Goal: Use online tool/utility: Utilize a website feature to perform a specific function

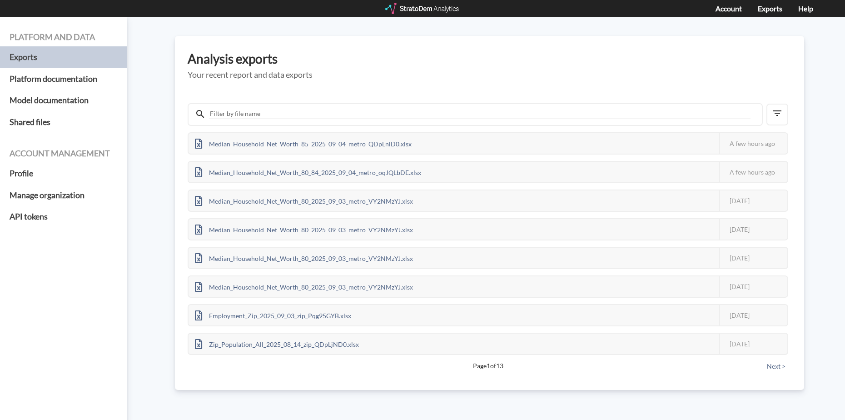
click at [423, 8] on div at bounding box center [422, 8] width 75 height 11
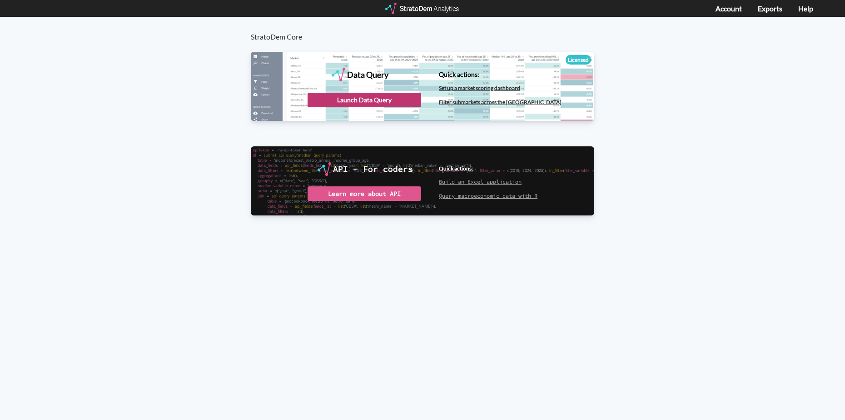
click at [355, 100] on div "Launch Data Query" at bounding box center [365, 100] width 114 height 15
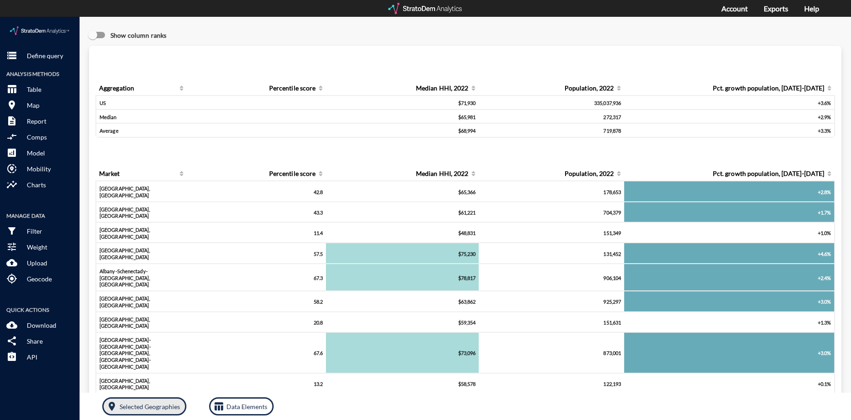
click p "Selected Geographies"
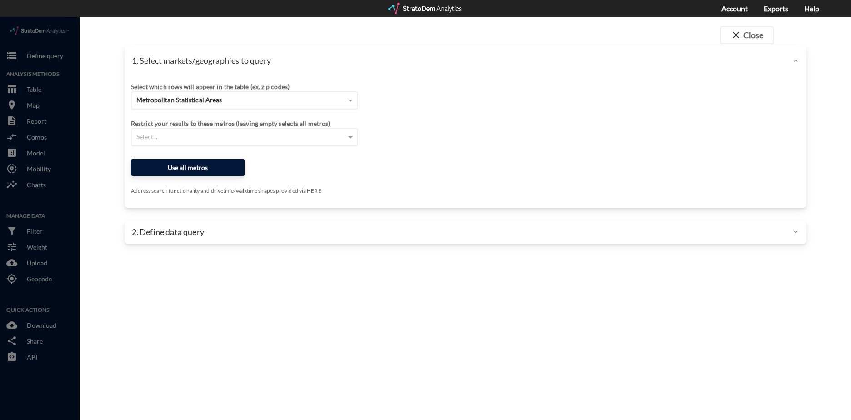
click button "Use all metros"
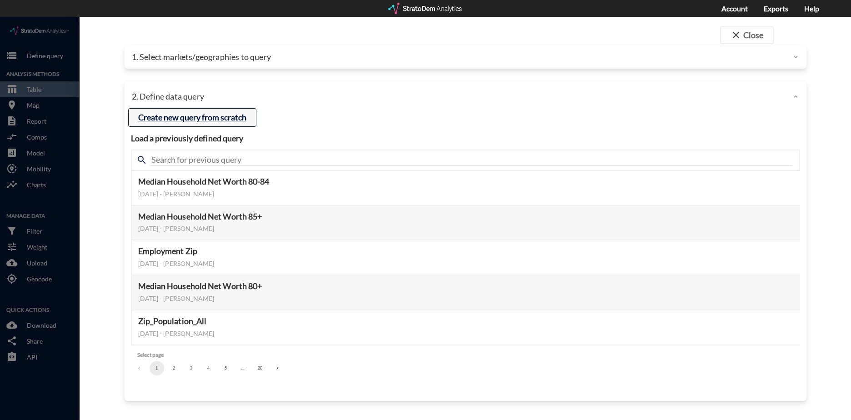
click button "Create new query from scratch"
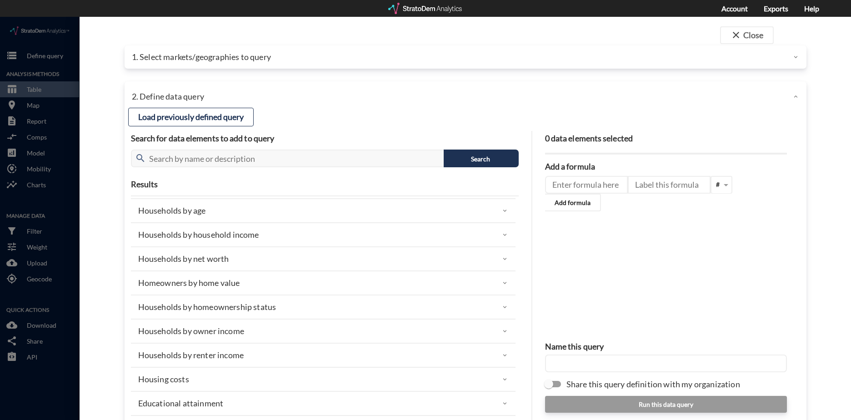
scroll to position [91, 0]
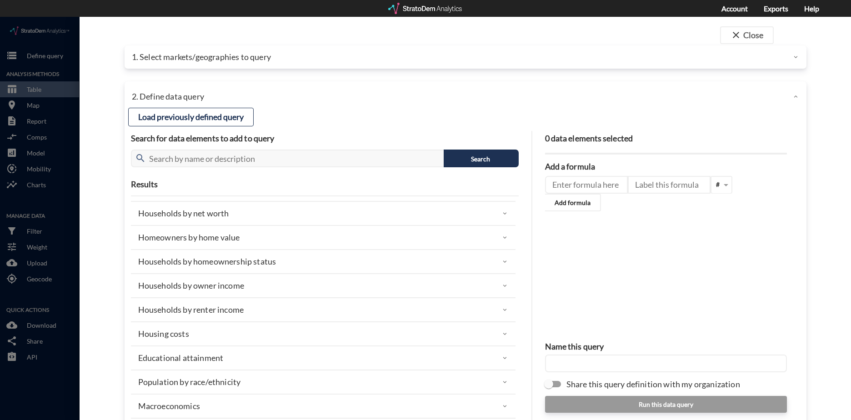
click p "Households by owner income"
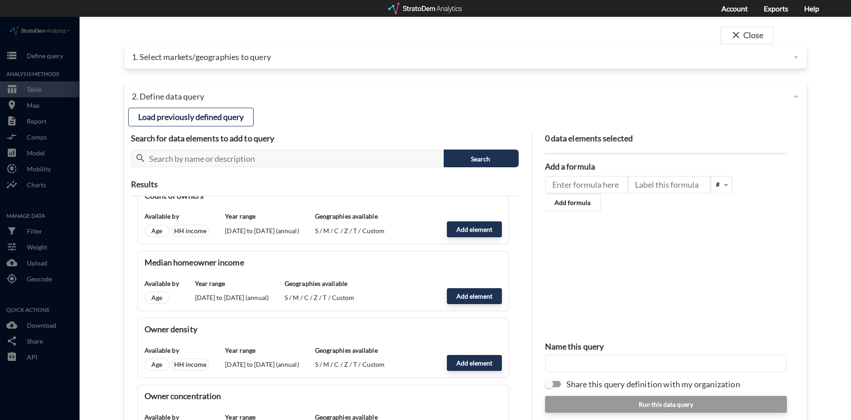
scroll to position [227, 0]
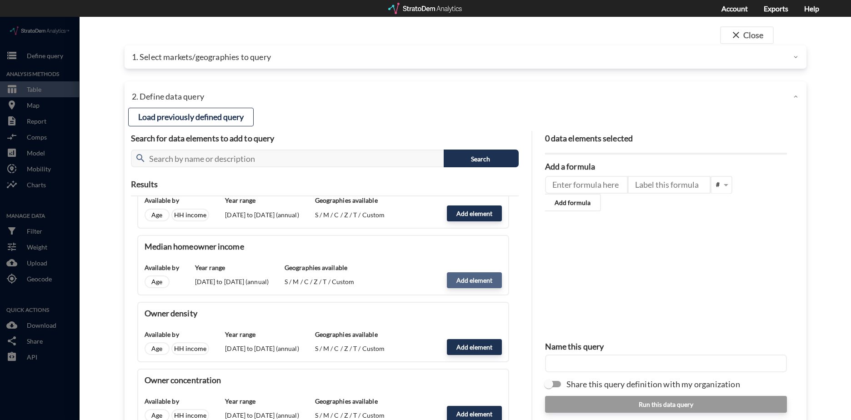
click button "Add element"
type input "OWNER_INCOME"
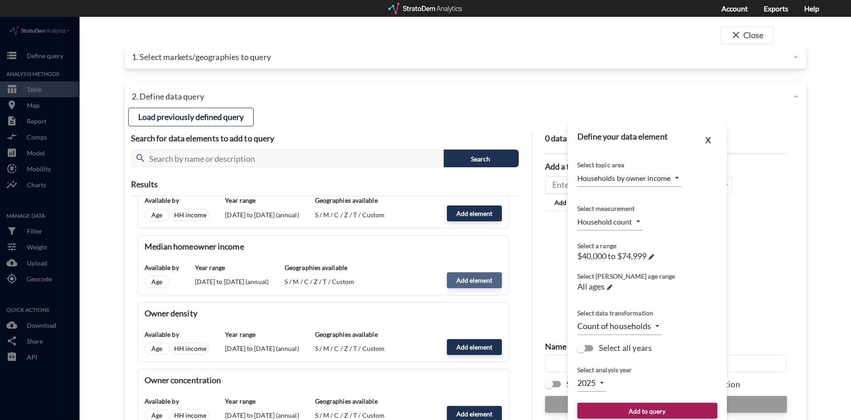
type input "MEDIAN"
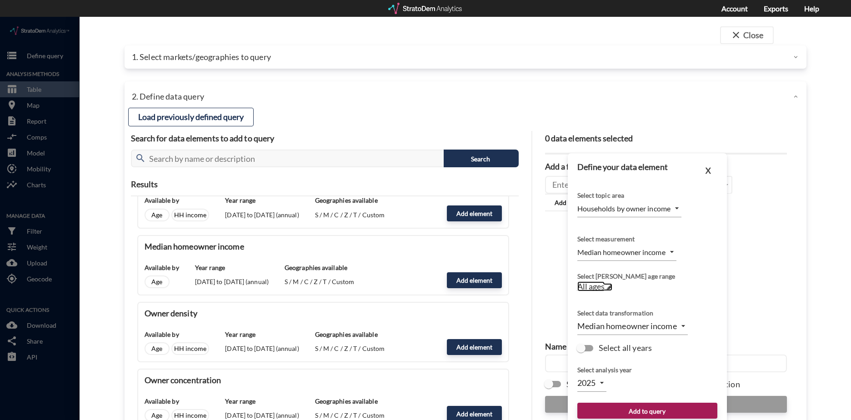
click span "All ages"
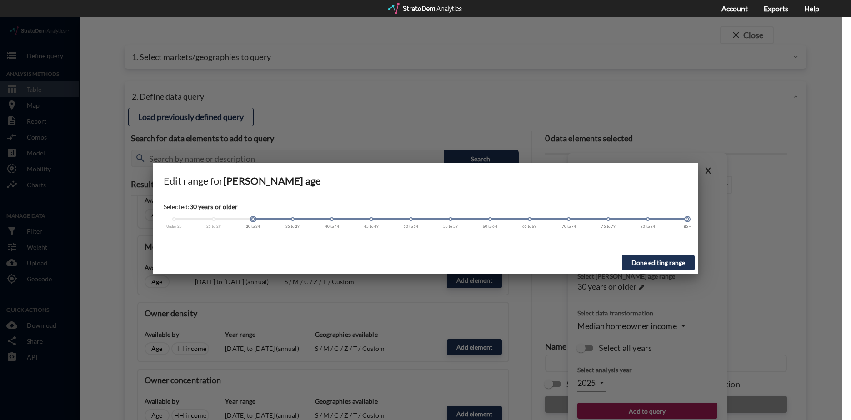
drag, startPoint x: 174, startPoint y: 202, endPoint x: 252, endPoint y: 208, distance: 78.8
click div "Under 25 25 to 29 30 to 34 35 to 39 40 to 44 45 to 49 50 to 54 55 to 59 60 to 6…"
drag, startPoint x: 688, startPoint y: 202, endPoint x: 376, endPoint y: 218, distance: 311.8
click div "Selected: 30 to 49 years old Under 25 25 to 29 30 to 34 35 to 39 40 to 44 45 to…"
click button "Done editing range"
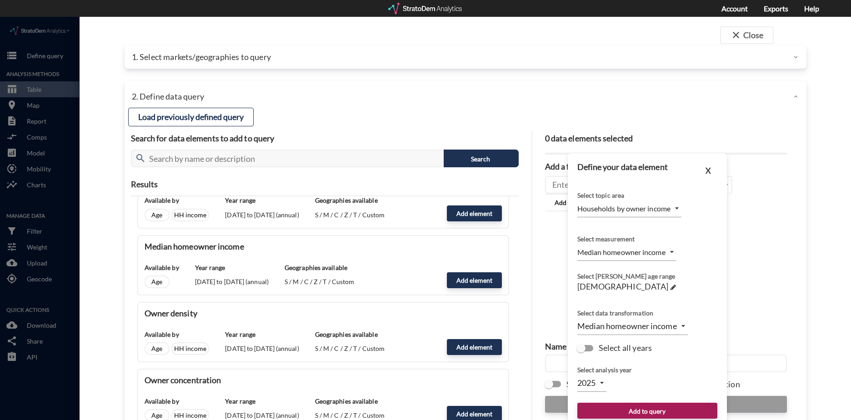
click input "Select all years"
checkbox input "true"
type input "TIME_SERIES_DL"
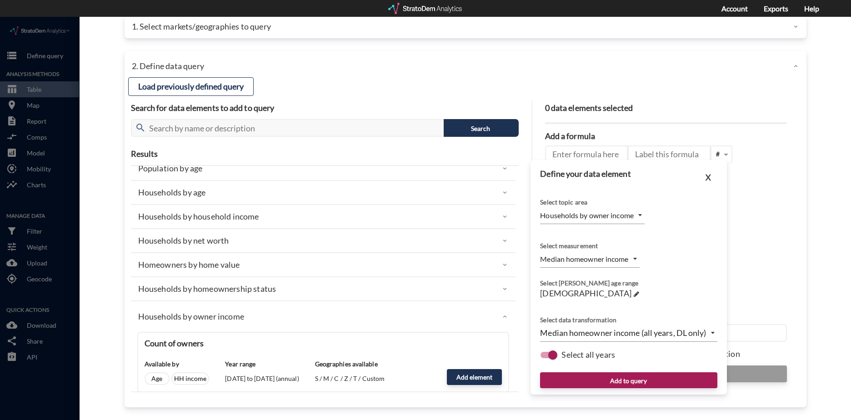
scroll to position [0, 0]
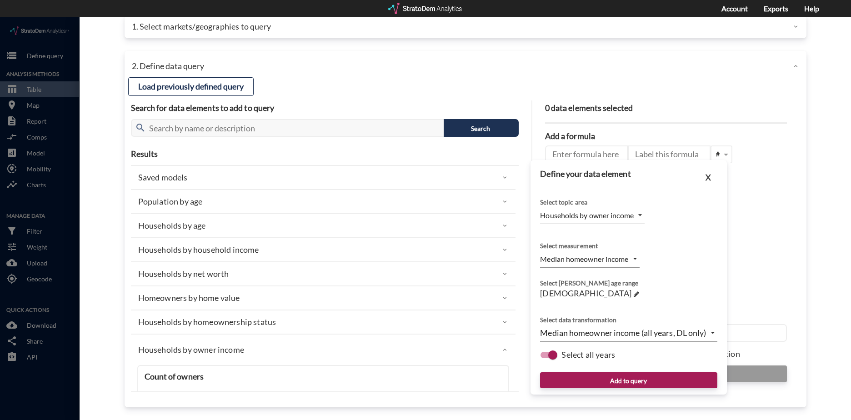
click div "Households by household income"
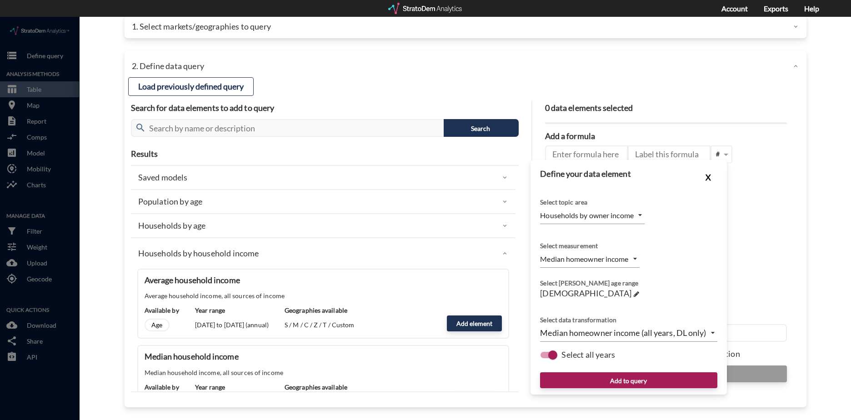
click button "X"
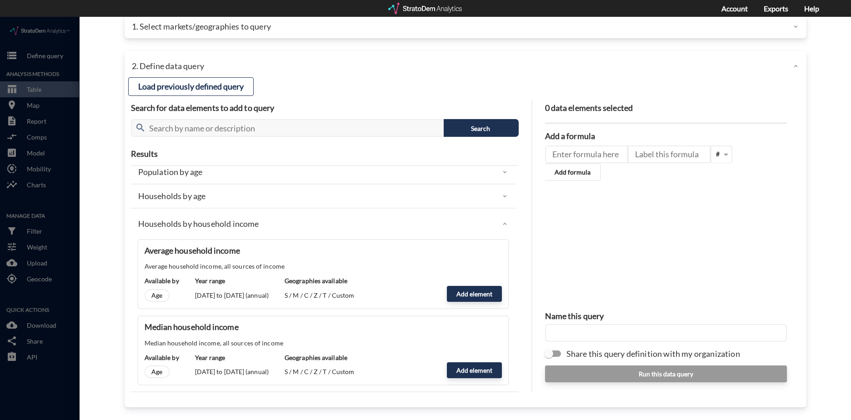
scroll to position [45, 0]
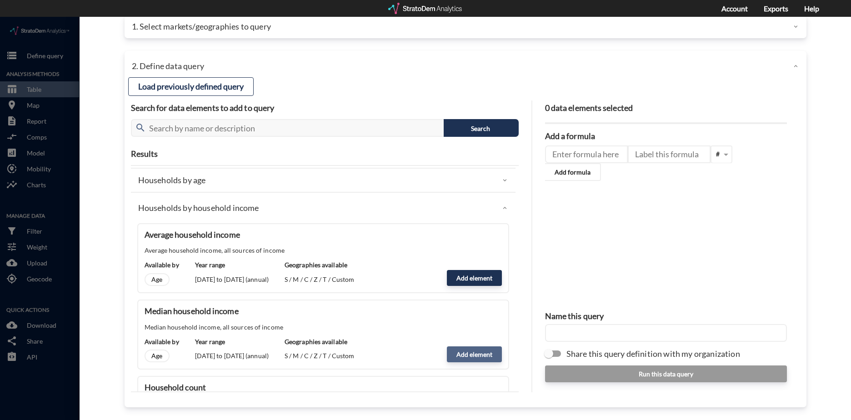
click button "Add element"
type input "HHI_DYNAMICS"
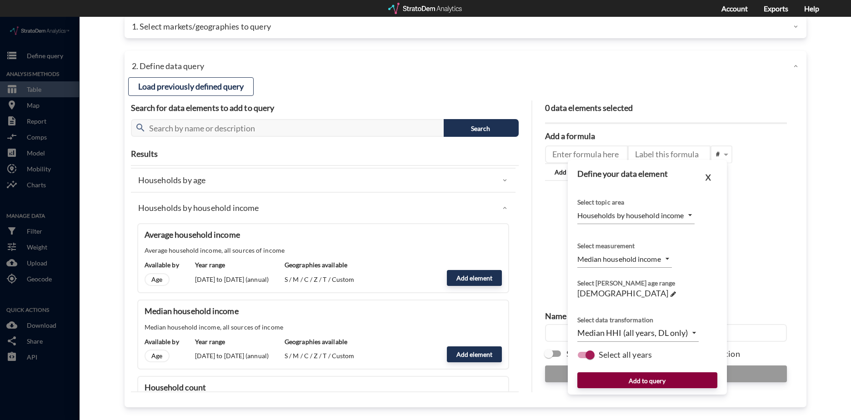
click button "Add to query"
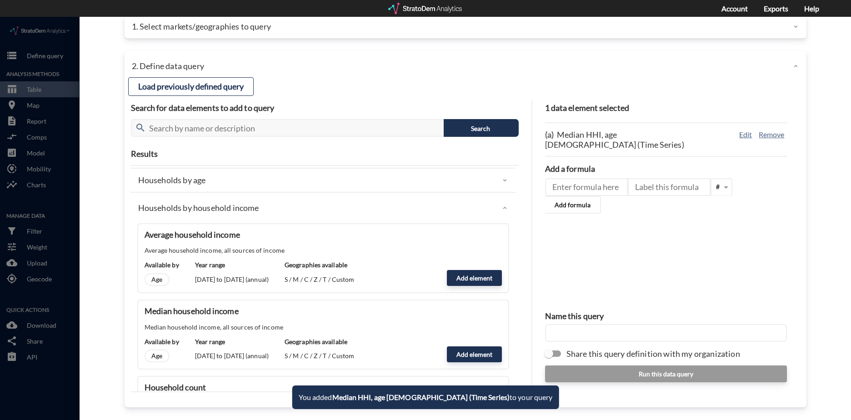
click input "text"
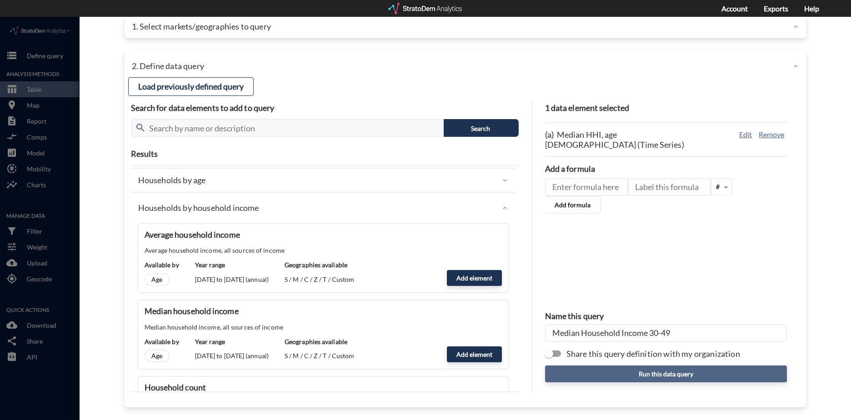
type input "Median Household Income 30-49"
click button "Run this data query"
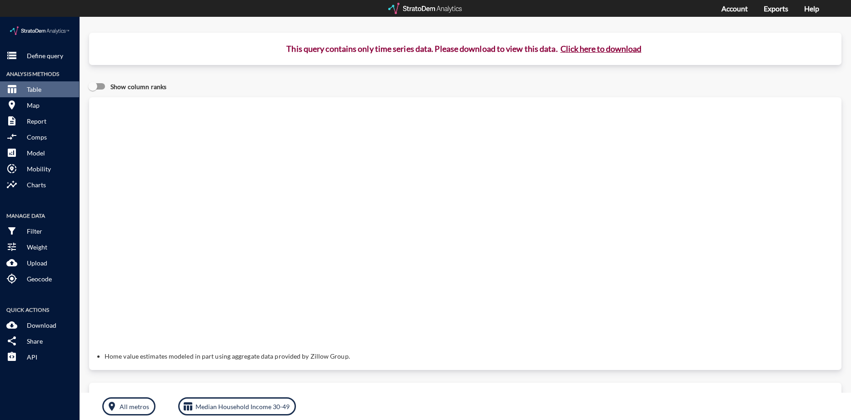
click button "Click here to download"
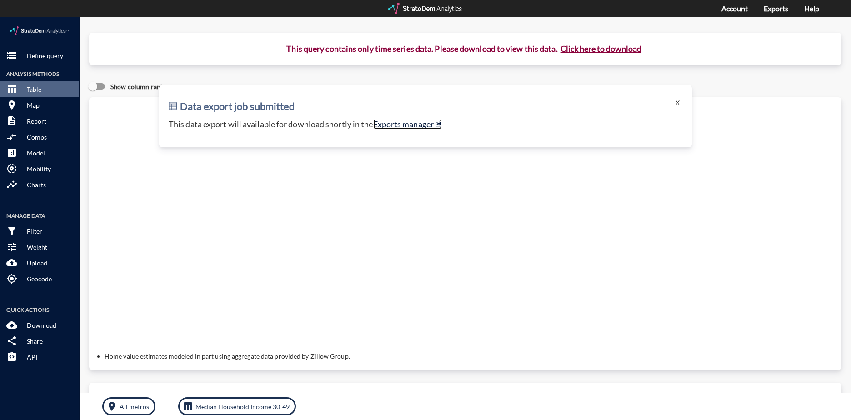
click link "Exports manager"
click p "All metros"
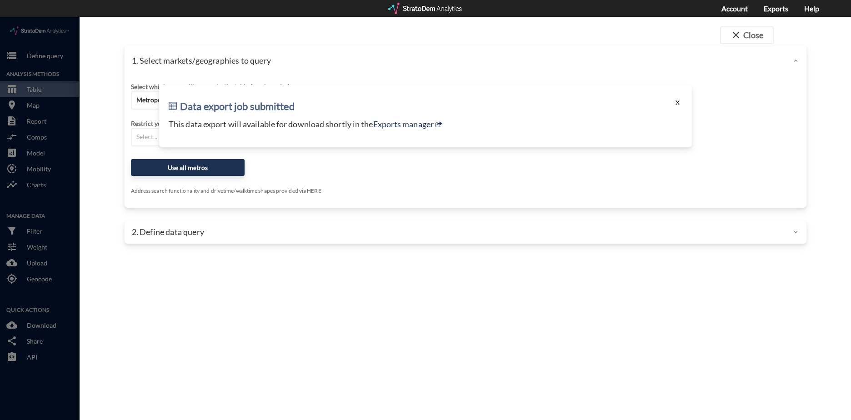
click button "X"
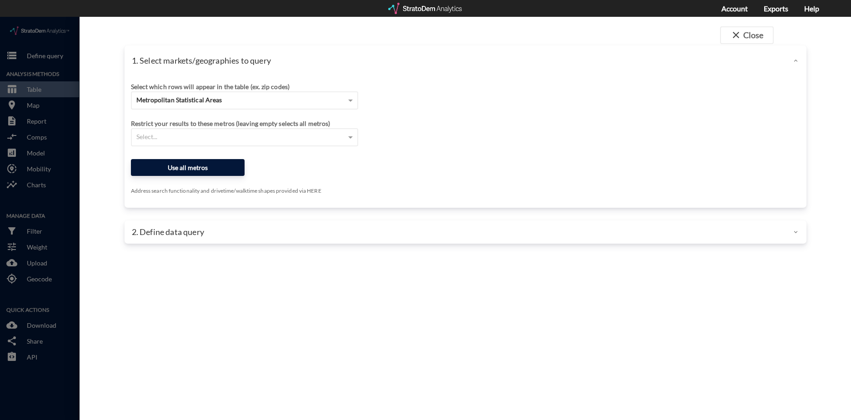
click button "Use all metros"
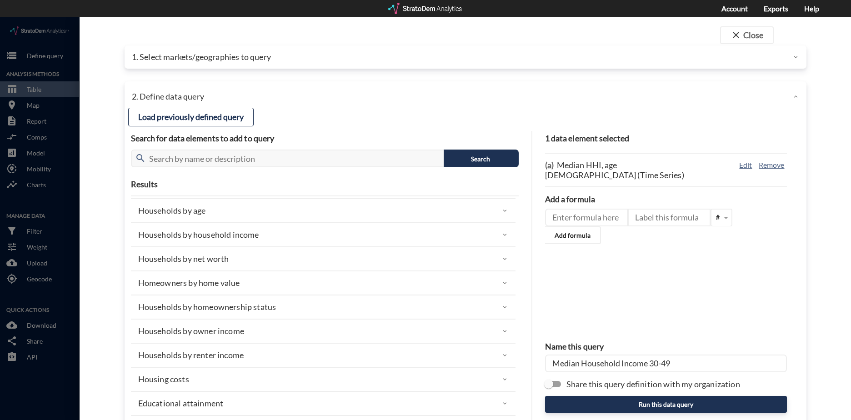
click div "Households by net worth"
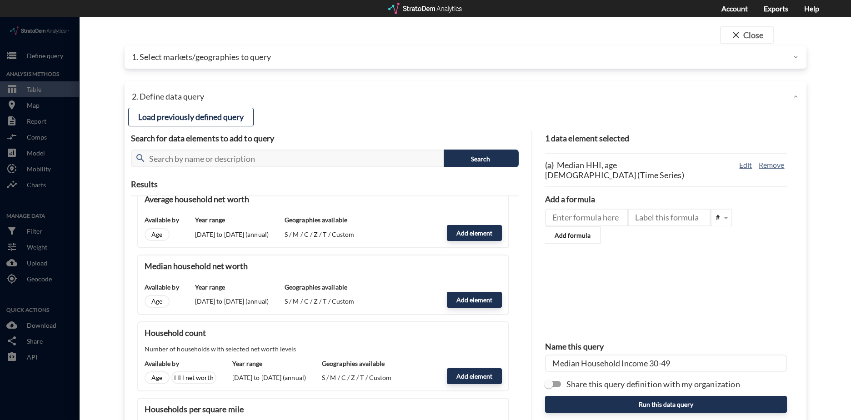
scroll to position [136, 0]
click button "Add element"
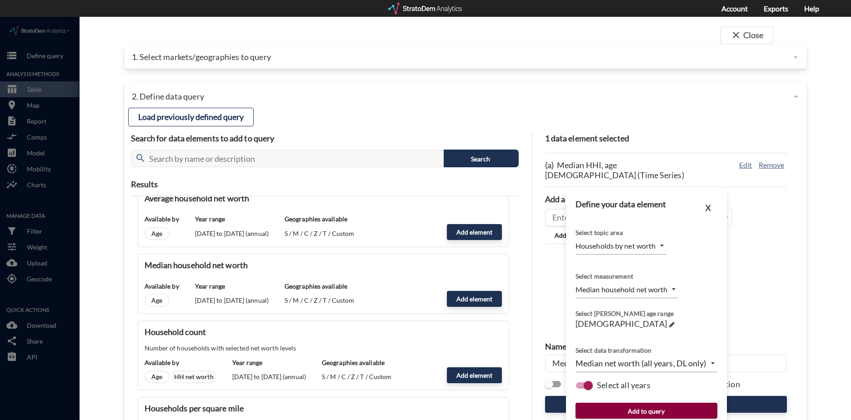
click button "Add to query"
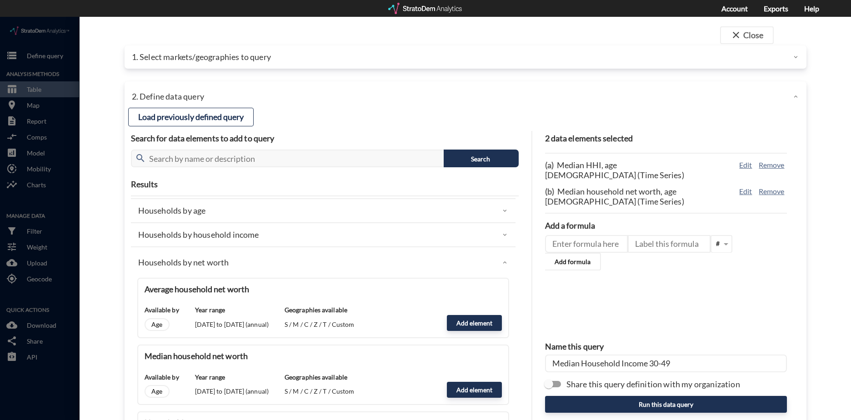
scroll to position [0, 0]
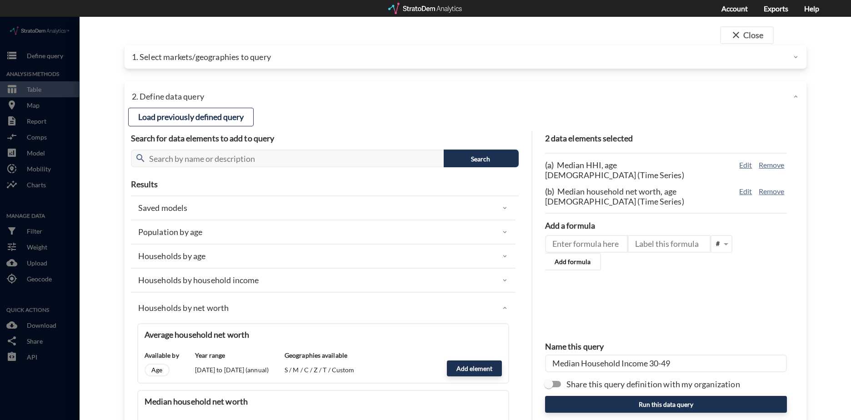
click div "Population by age"
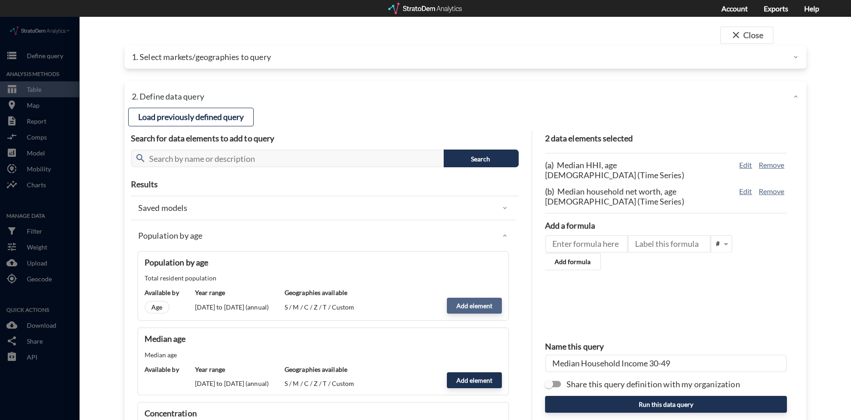
click button "Add element"
type input "POPULATION"
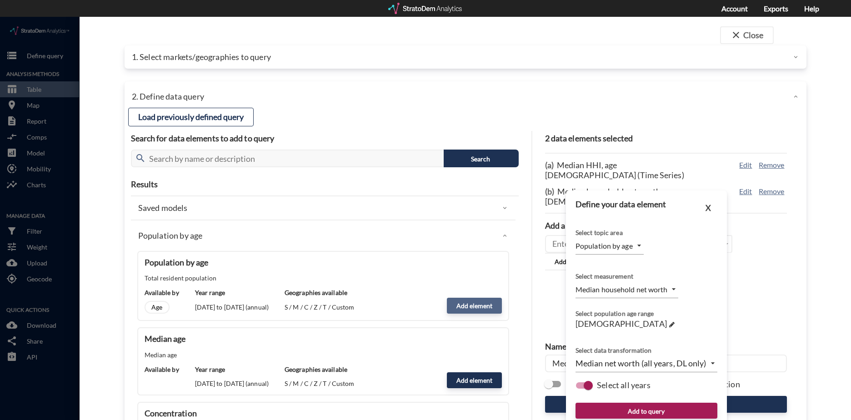
type input "COUNT"
click button "Add to query"
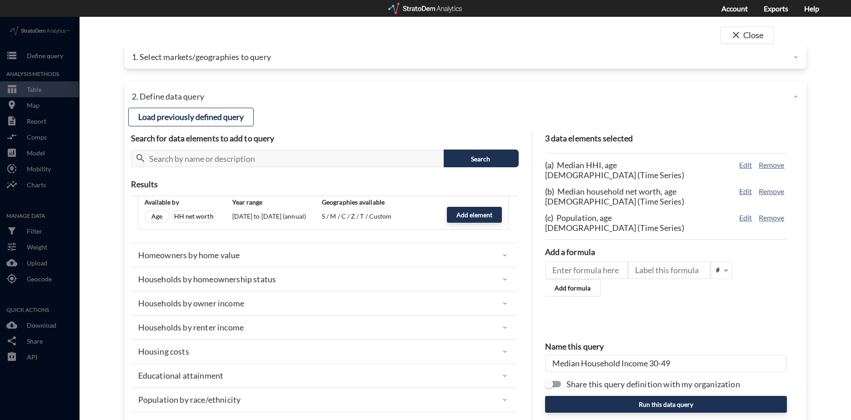
scroll to position [1000, 0]
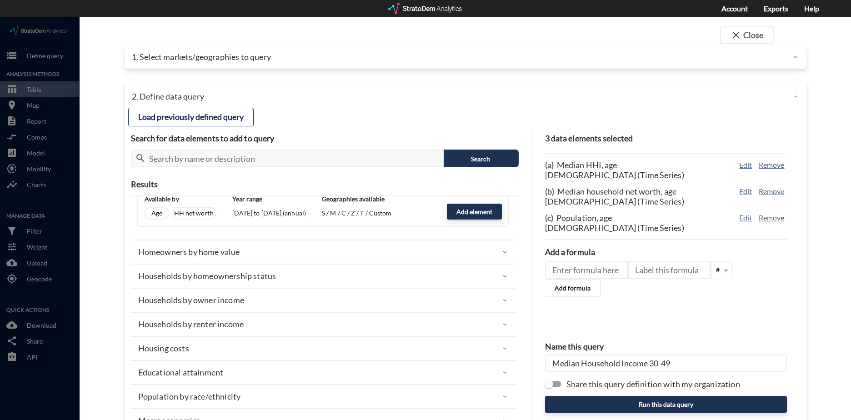
click div "Homeowners by home value"
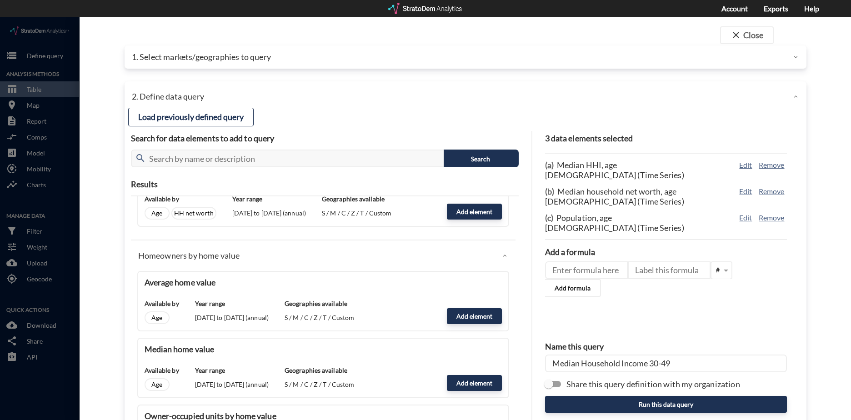
scroll to position [1045, 0]
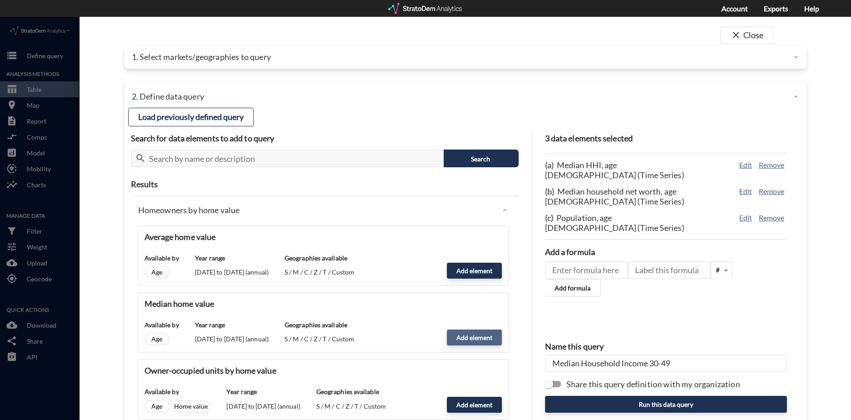
click button "Add element"
type input "HOME_VALUE_DYNAMICS"
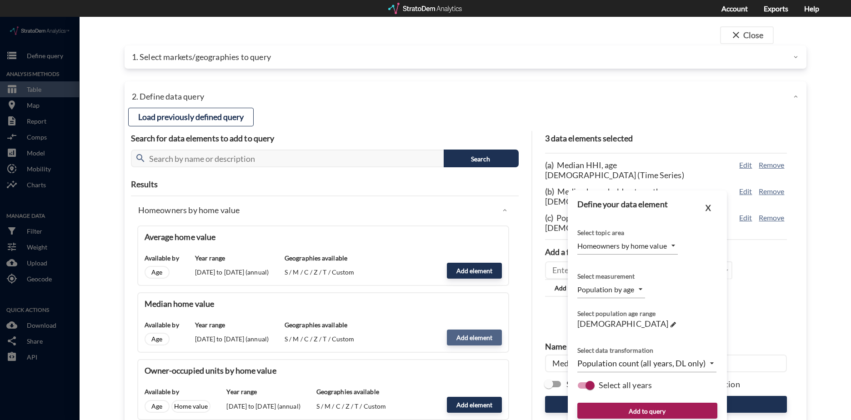
type input "MEDIAN"
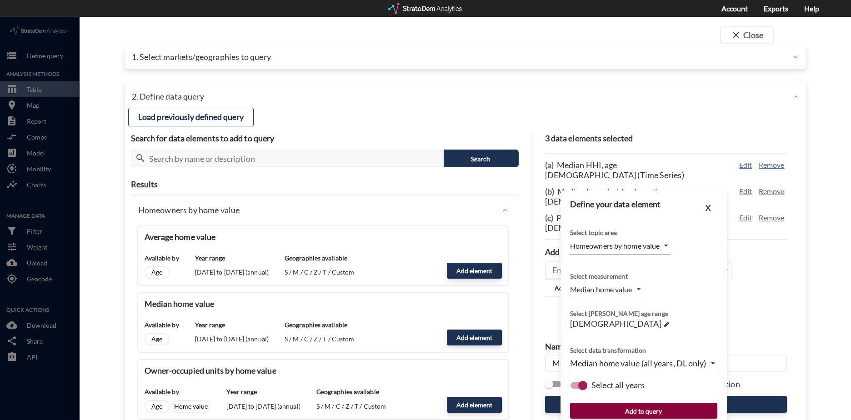
click button "Add to query"
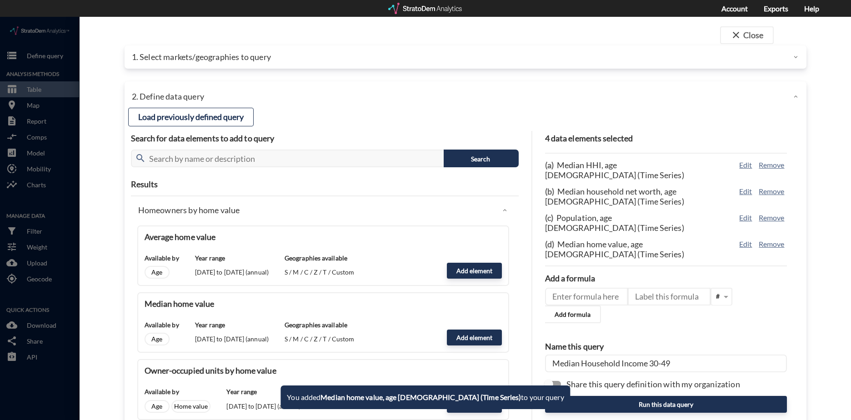
click input "Median Household Income 30-49"
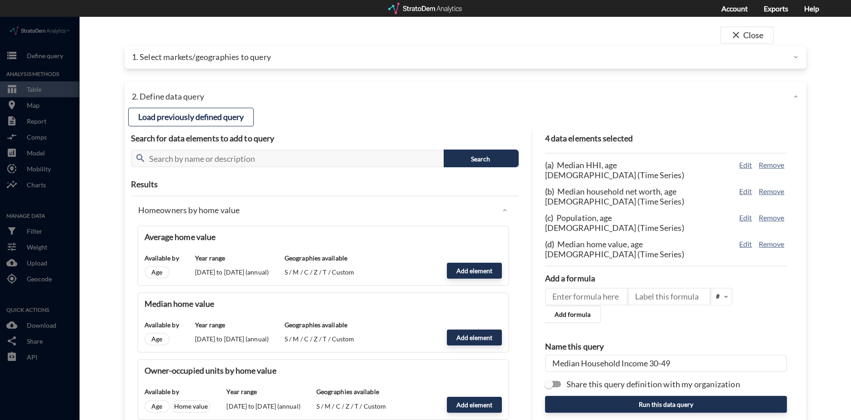
drag, startPoint x: 645, startPoint y: 347, endPoint x: 513, endPoint y: 337, distance: 132.2
click div "Load previously defined query Search for data elements to add to query search S…"
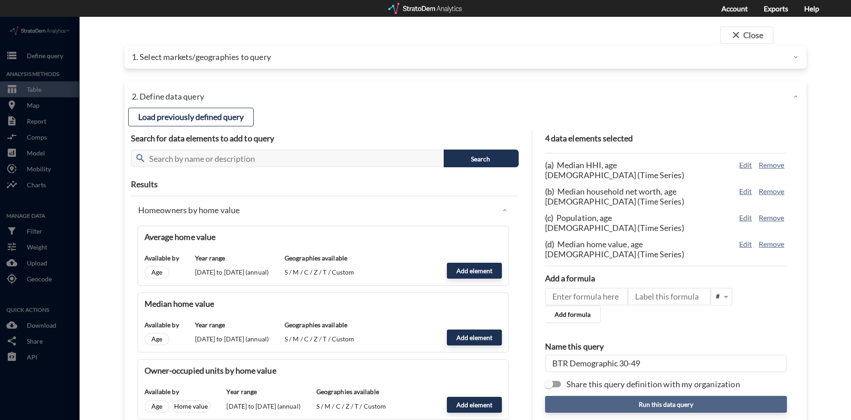
type input "BTR Demographic 30-49"
click button "Run this data query"
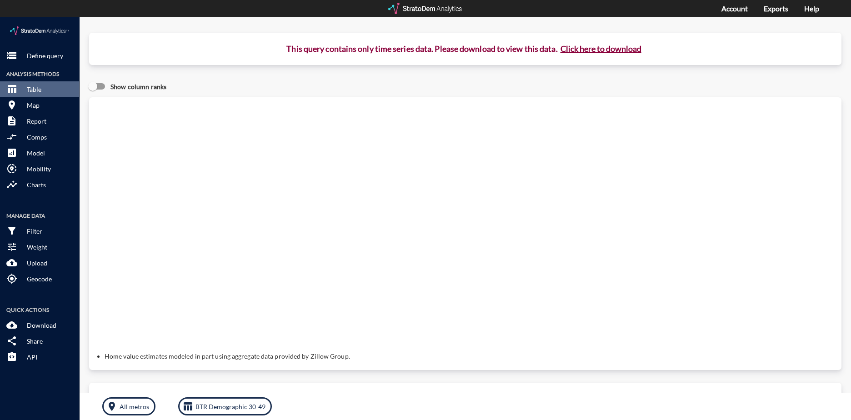
click button "Click here to download"
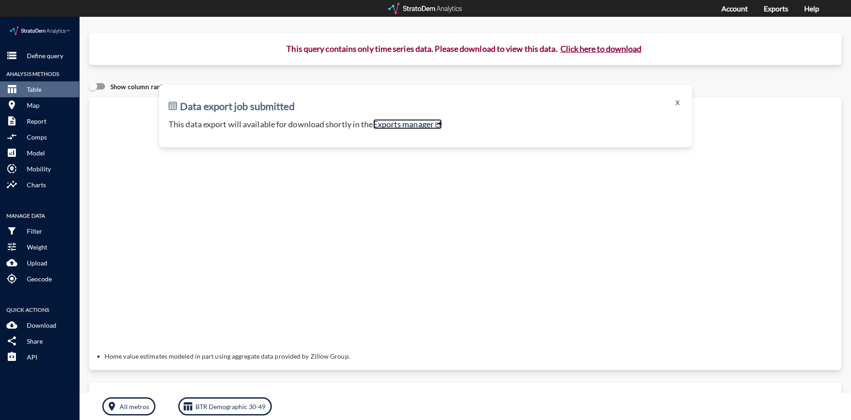
click link "Exports manager"
click div "Query progress Home value estimates modeled in part using aggregate data provid…"
click button "X"
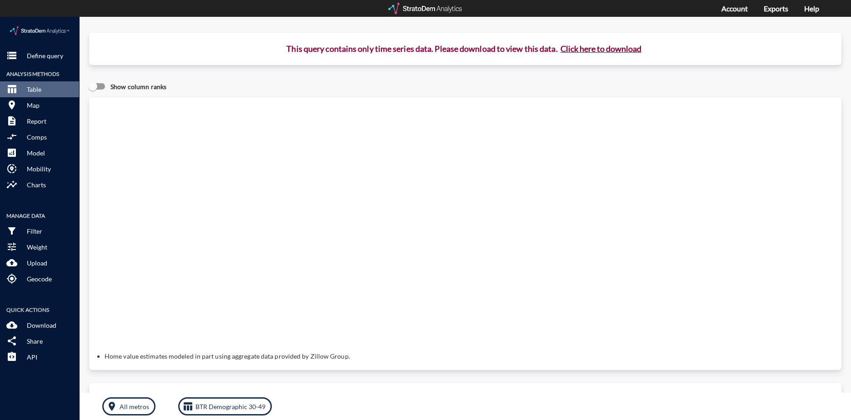
click at [433, 5] on div at bounding box center [425, 8] width 75 height 11
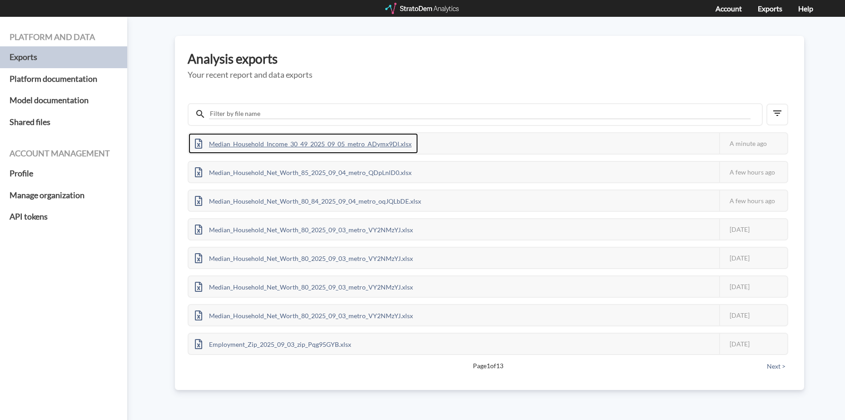
click at [325, 145] on div "Median_Household_Income_30_49_2025_09_05_metro_ADymx9Dl.xlsx" at bounding box center [304, 143] width 230 height 20
click at [341, 143] on div "BTR_Demographic_30_49_2025_09_05_metro_6764aBDL.xlsx" at bounding box center [290, 143] width 202 height 20
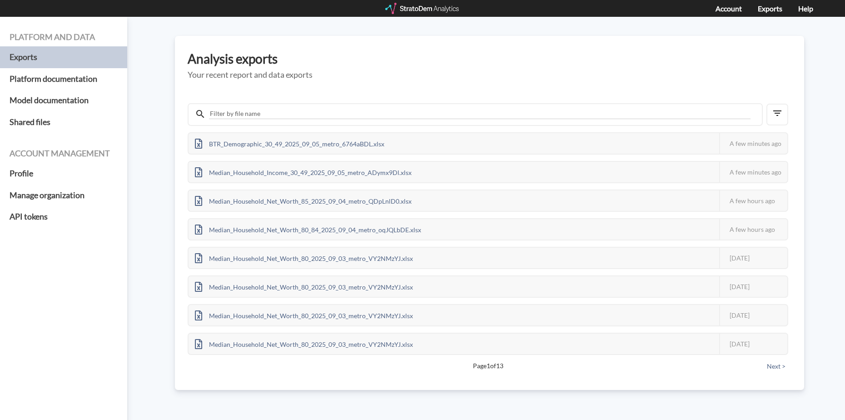
click at [402, 35] on div "Platform and data Exports Platform documentation Model documentation Shared fil…" at bounding box center [422, 218] width 845 height 403
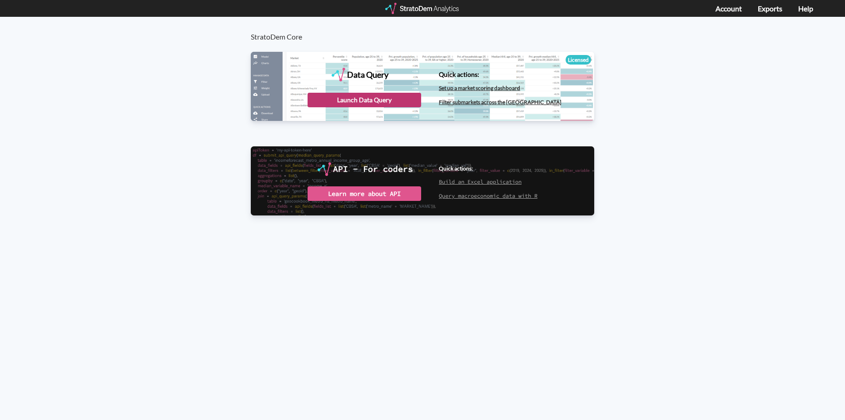
click at [365, 100] on div "Launch Data Query" at bounding box center [365, 100] width 114 height 15
